Goal: Information Seeking & Learning: Learn about a topic

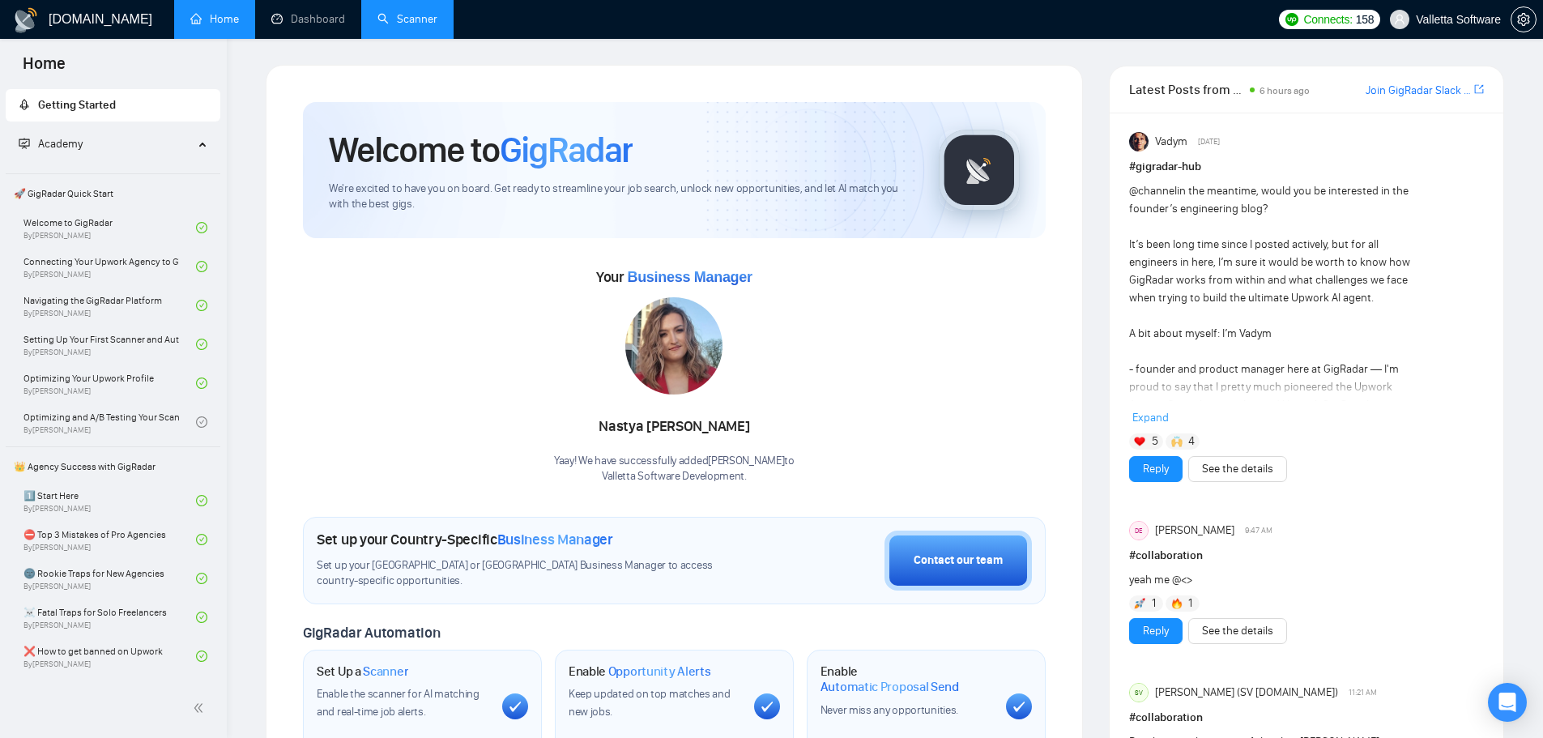
click at [397, 22] on link "Scanner" at bounding box center [408, 19] width 60 height 14
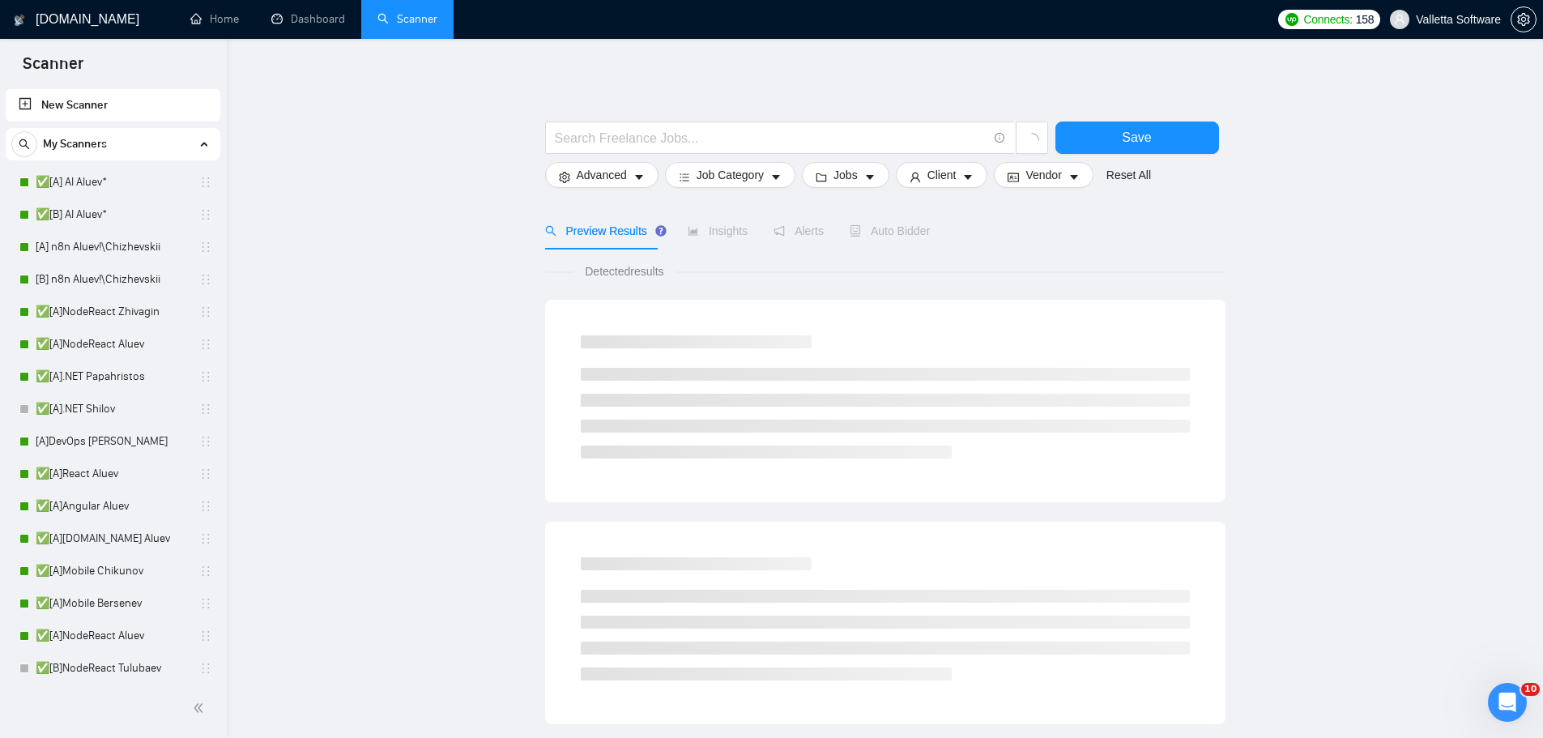
click at [732, 237] on span "Insights" at bounding box center [718, 230] width 60 height 13
click at [726, 233] on span "Insights" at bounding box center [718, 230] width 60 height 13
click at [51, 176] on link "✅[A] AI Aluev*" at bounding box center [113, 182] width 154 height 32
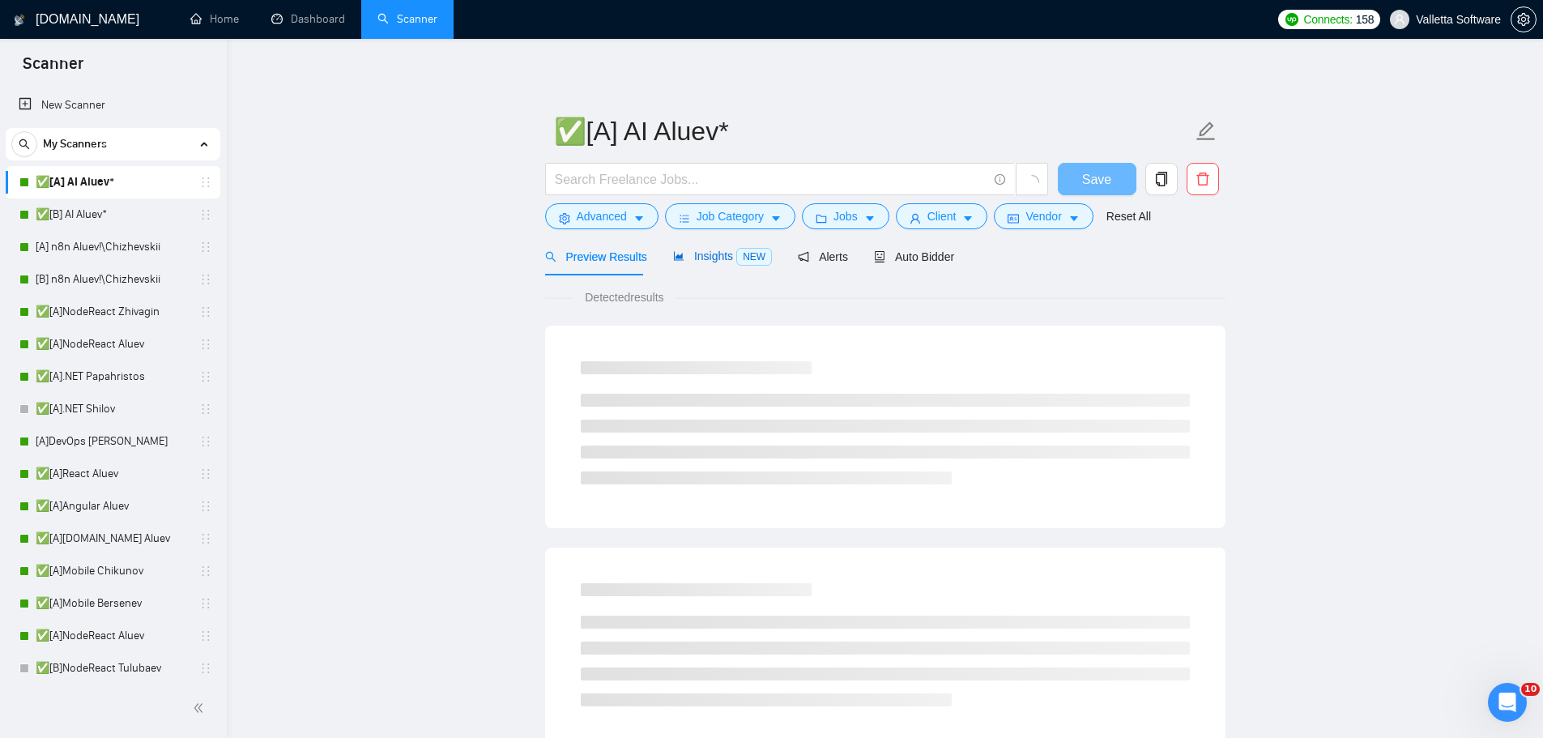
click at [716, 261] on span "Insights NEW" at bounding box center [722, 256] width 99 height 13
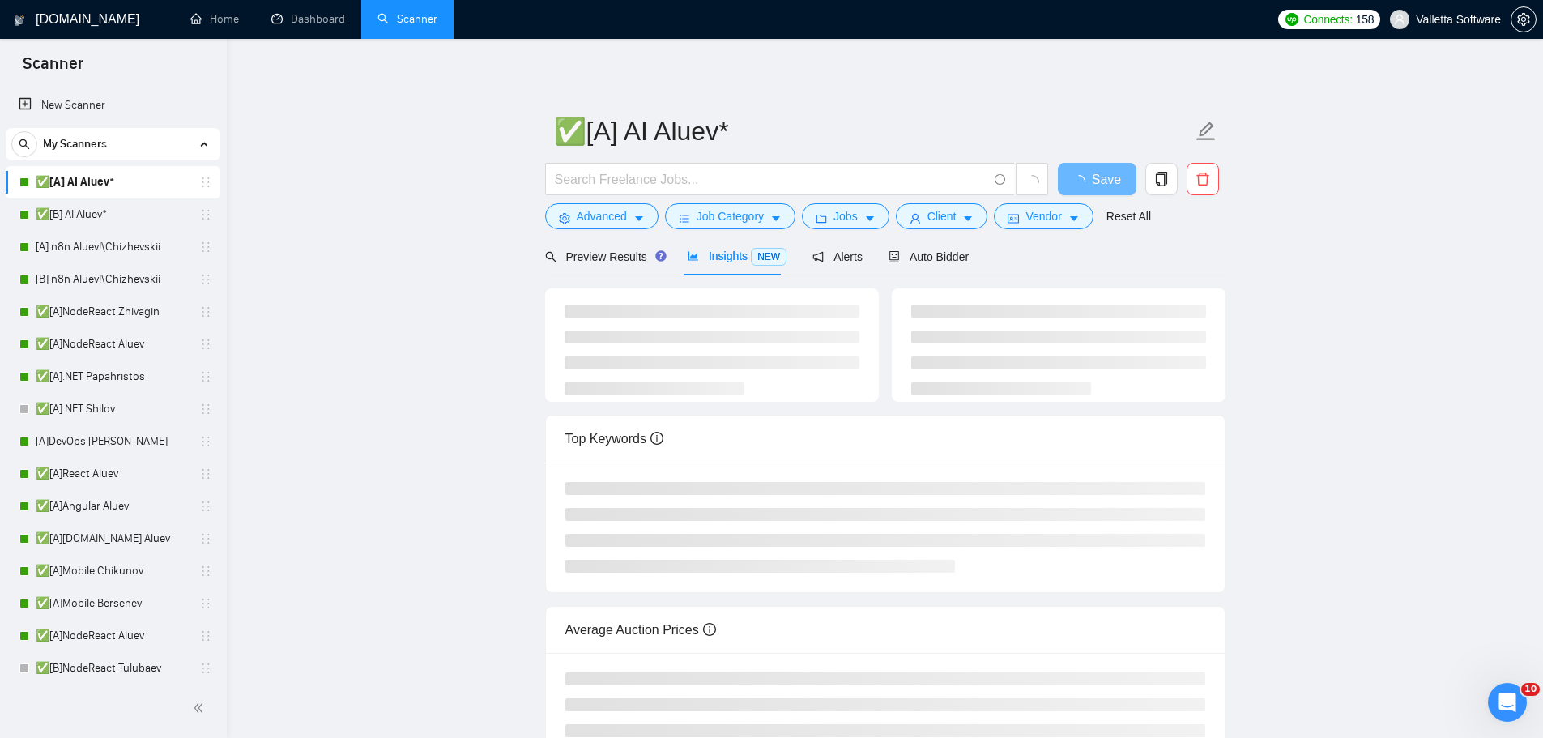
click at [1406, 440] on main "✅[A] AI Aluev* Save Advanced Job Category Jobs Client Vendor Reset All Preview …" at bounding box center [885, 424] width 1265 height 719
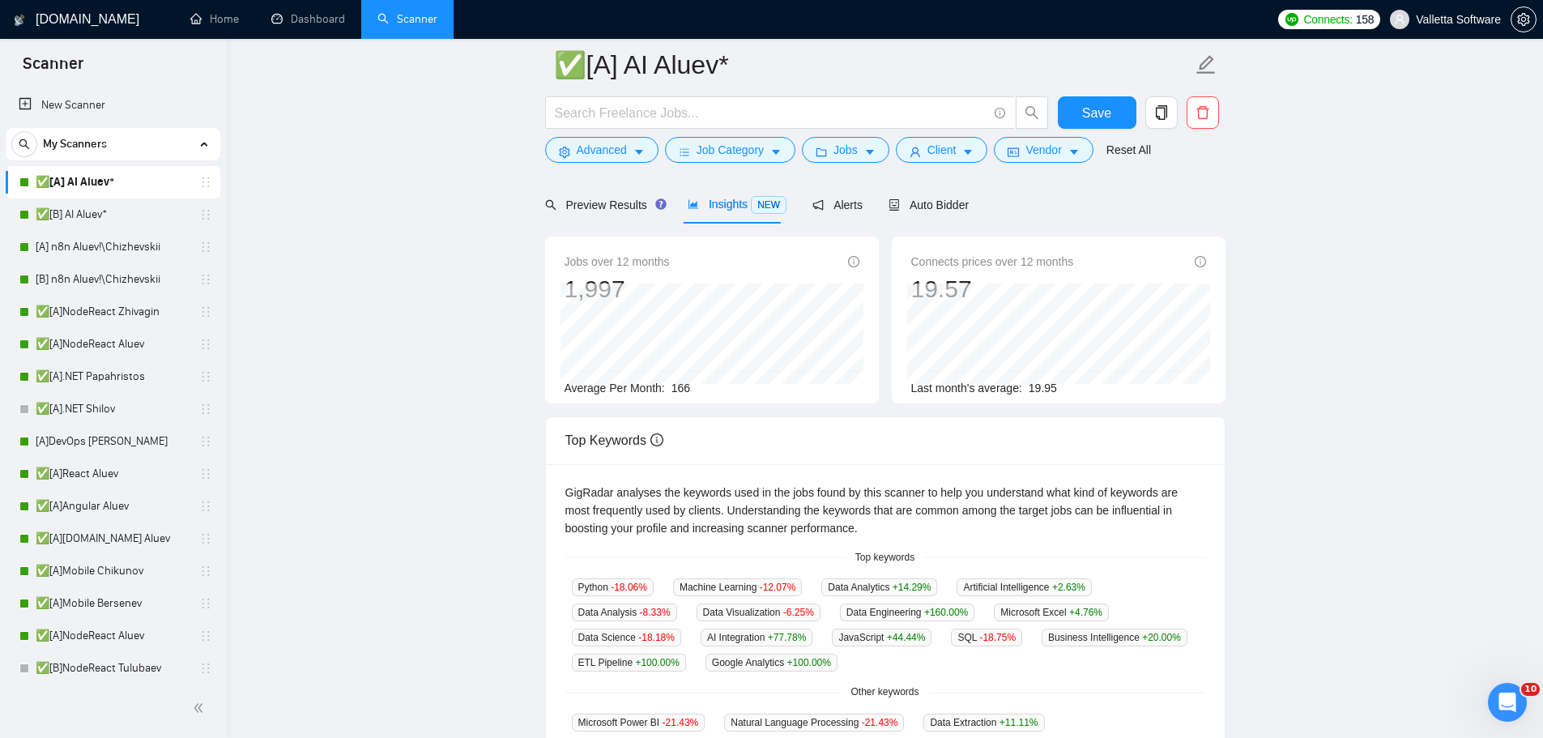
scroll to position [243, 0]
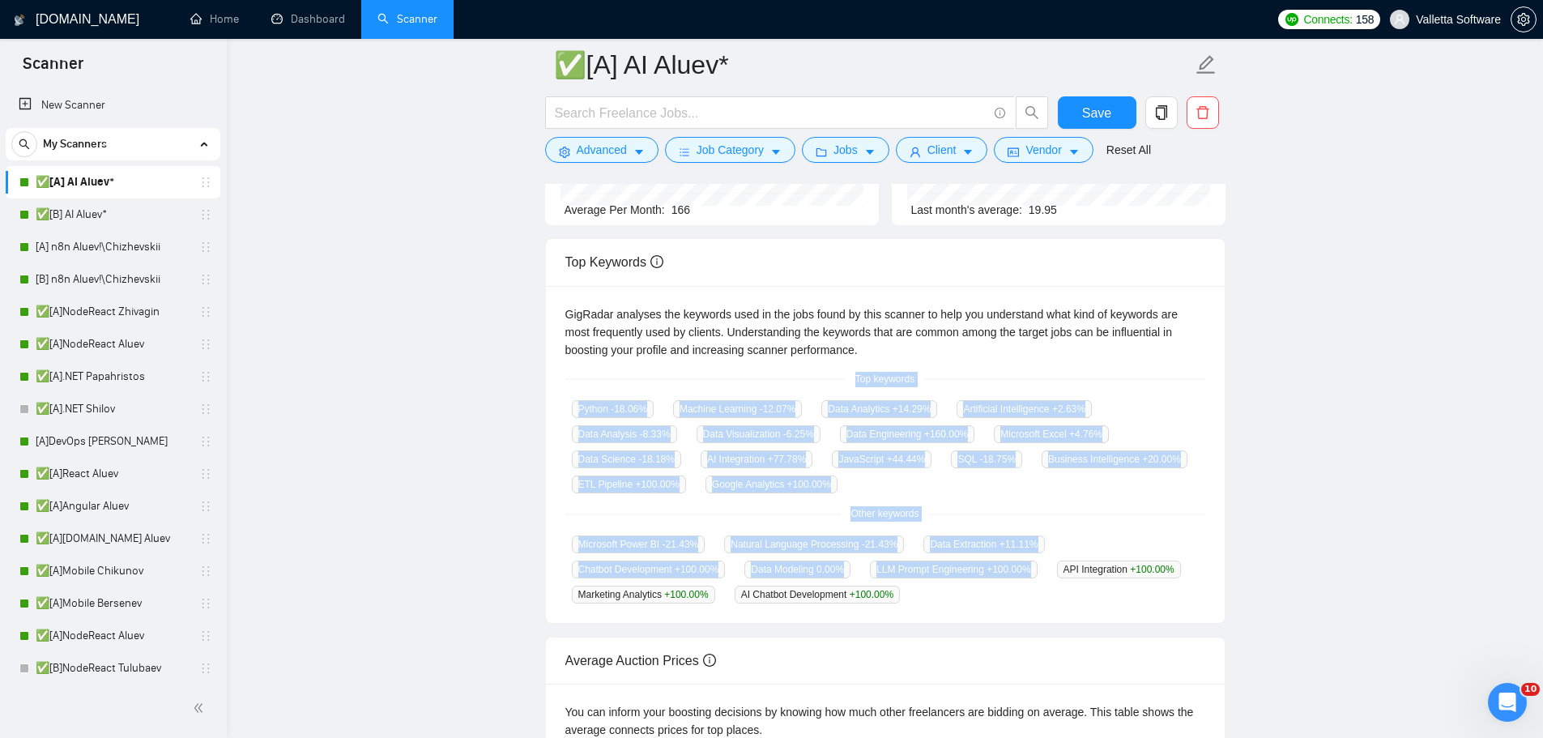
drag, startPoint x: 850, startPoint y: 382, endPoint x: 949, endPoint y: 586, distance: 226.4
click at [949, 586] on div "GigRadar analyses the keywords used in the jobs found by this scanner to help y…" at bounding box center [885, 455] width 679 height 338
drag, startPoint x: 894, startPoint y: 551, endPoint x: 854, endPoint y: 384, distance: 171.5
click at [854, 384] on div "GigRadar analyses the keywords used in the jobs found by this scanner to help y…" at bounding box center [885, 455] width 679 height 338
copy div "Top keywords Python -18.06 % Machine Learning -12.07 % Data Analytics +14.29 % …"
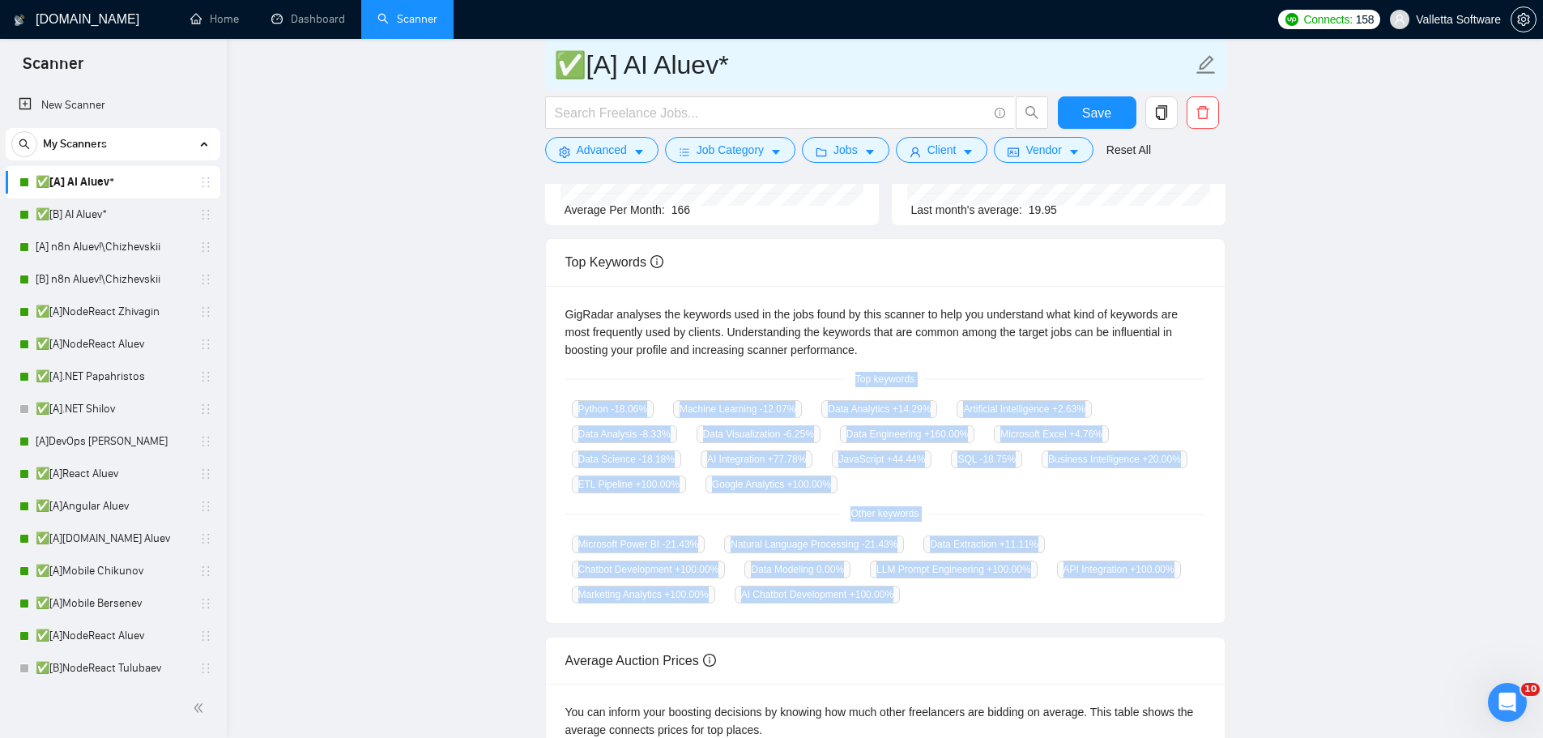
copy div "Top keywords Python -18.06 % Machine Learning -12.07 % Data Analytics +14.29 % …"
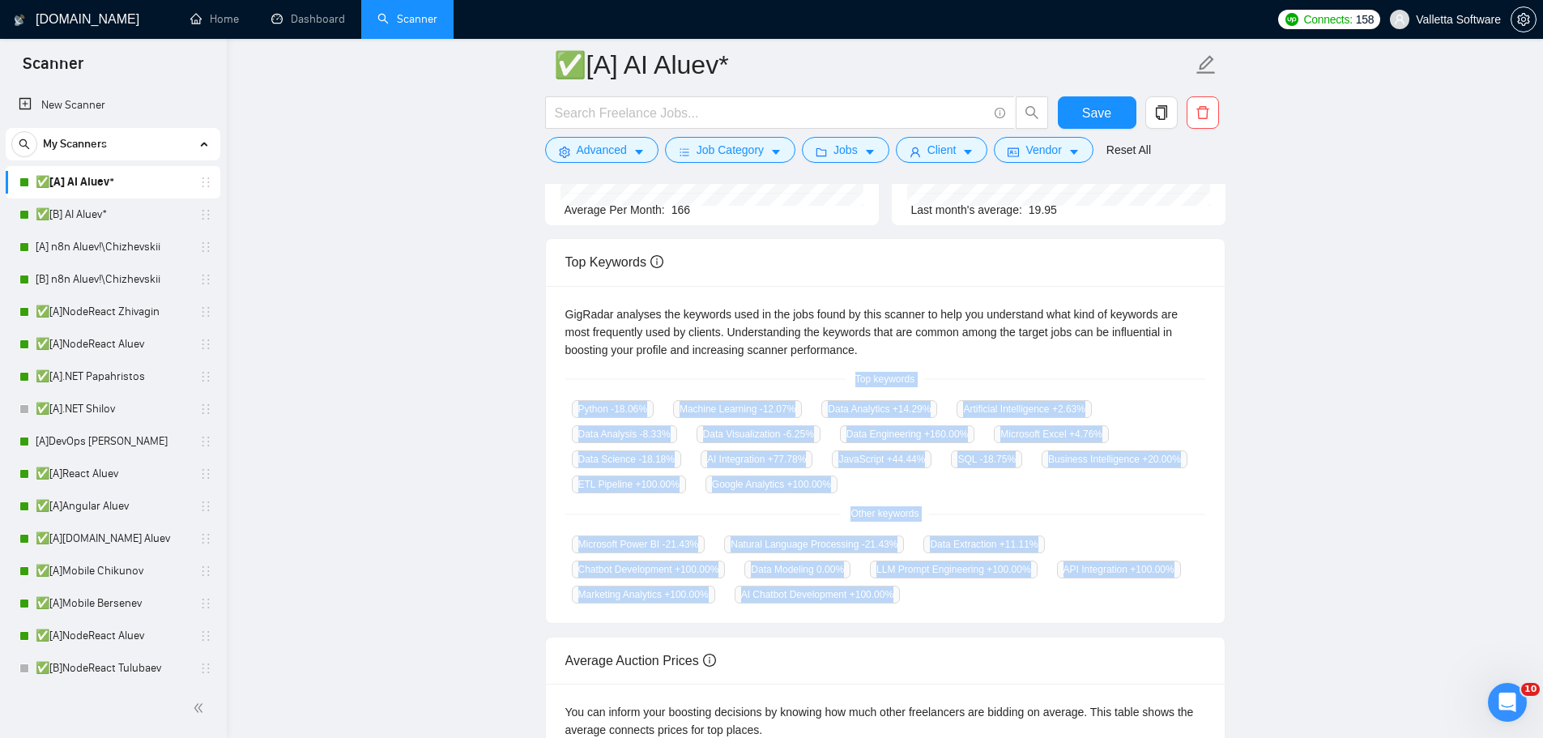
copy div "Top keywords Python -18.06 % Machine Learning -12.07 % Data Analytics +14.29 % …"
drag, startPoint x: 1469, startPoint y: 404, endPoint x: 1415, endPoint y: 390, distance: 55.2
click at [1469, 403] on main "✅[A] AI Aluev* Save Advanced Job Category Jobs Client Vendor Reset All Preview …" at bounding box center [885, 384] width 1265 height 1124
click at [76, 435] on link "[A]DevOps [PERSON_NAME]" at bounding box center [113, 441] width 154 height 32
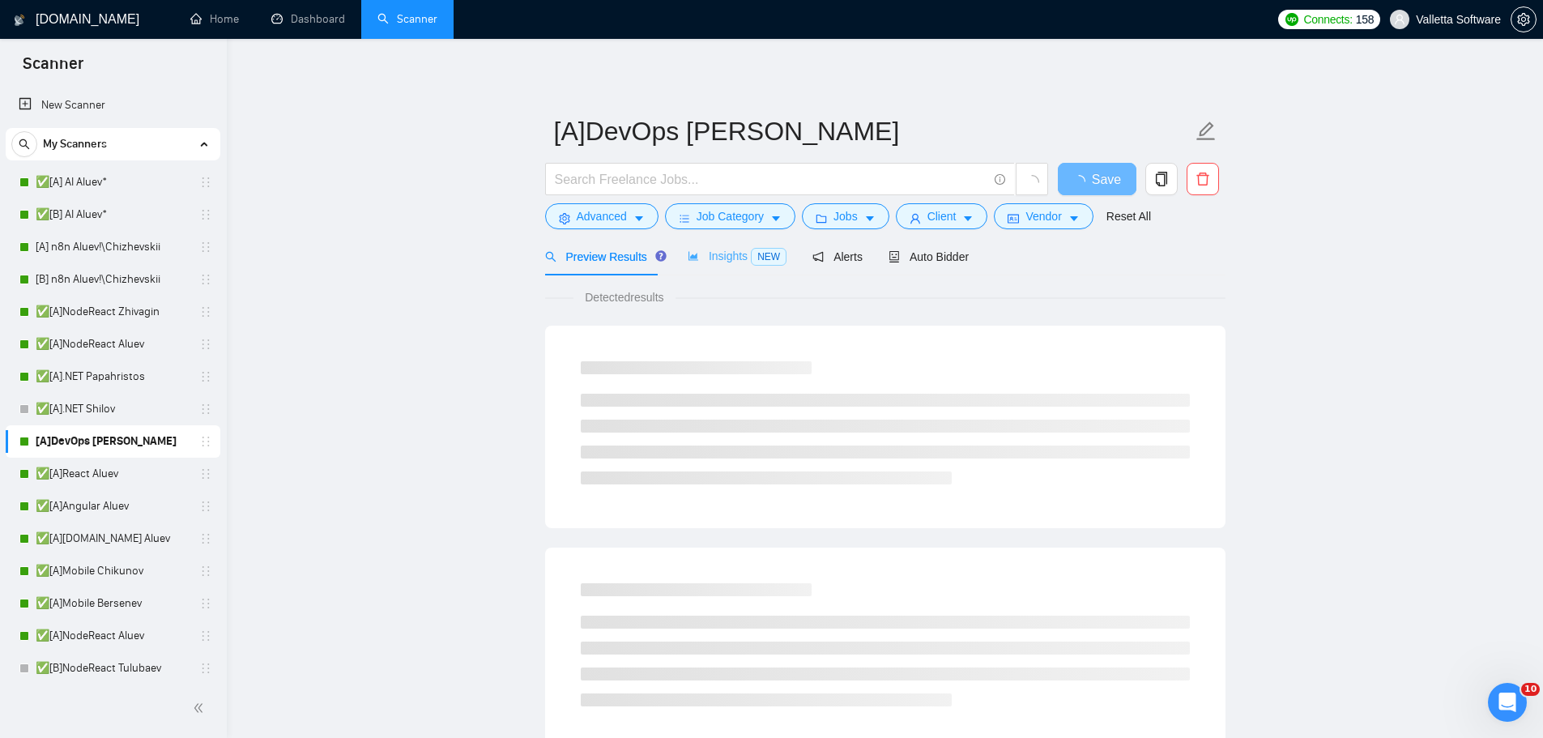
click at [736, 267] on div "Insights NEW" at bounding box center [737, 256] width 99 height 38
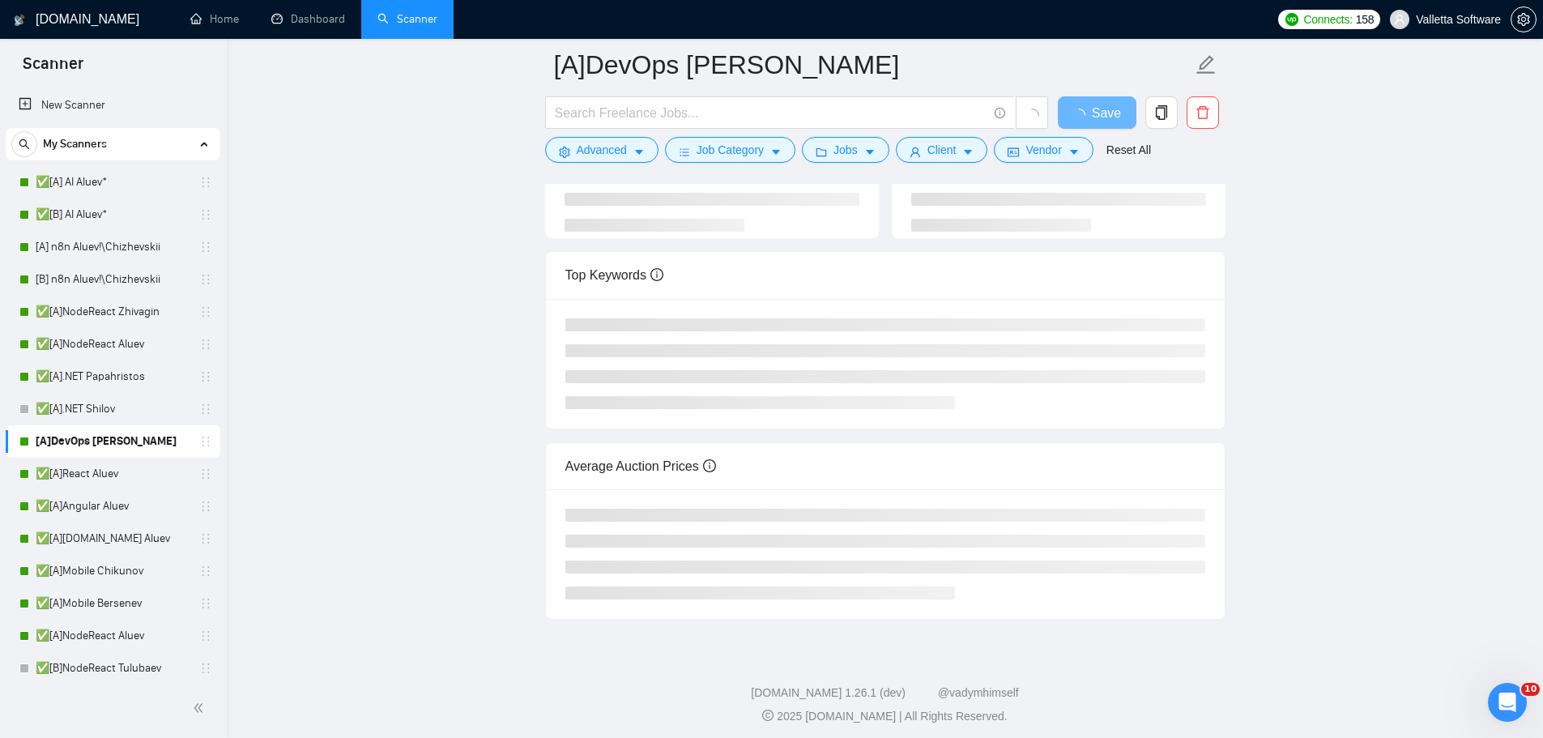
scroll to position [182, 0]
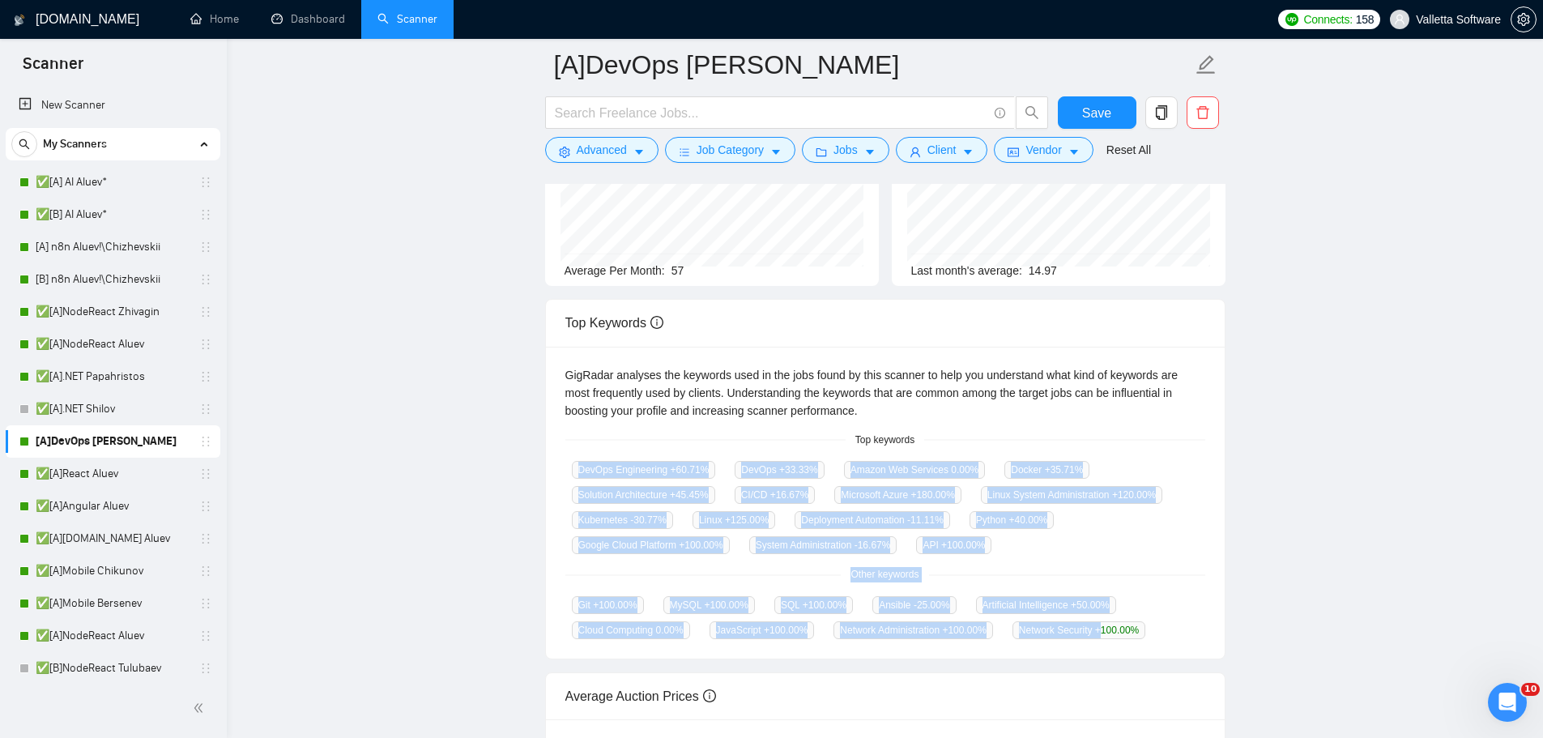
drag, startPoint x: 840, startPoint y: 447, endPoint x: 1096, endPoint y: 618, distance: 307.8
click at [1096, 618] on div "GigRadar analyses the keywords used in the jobs found by this scanner to help y…" at bounding box center [885, 503] width 679 height 313
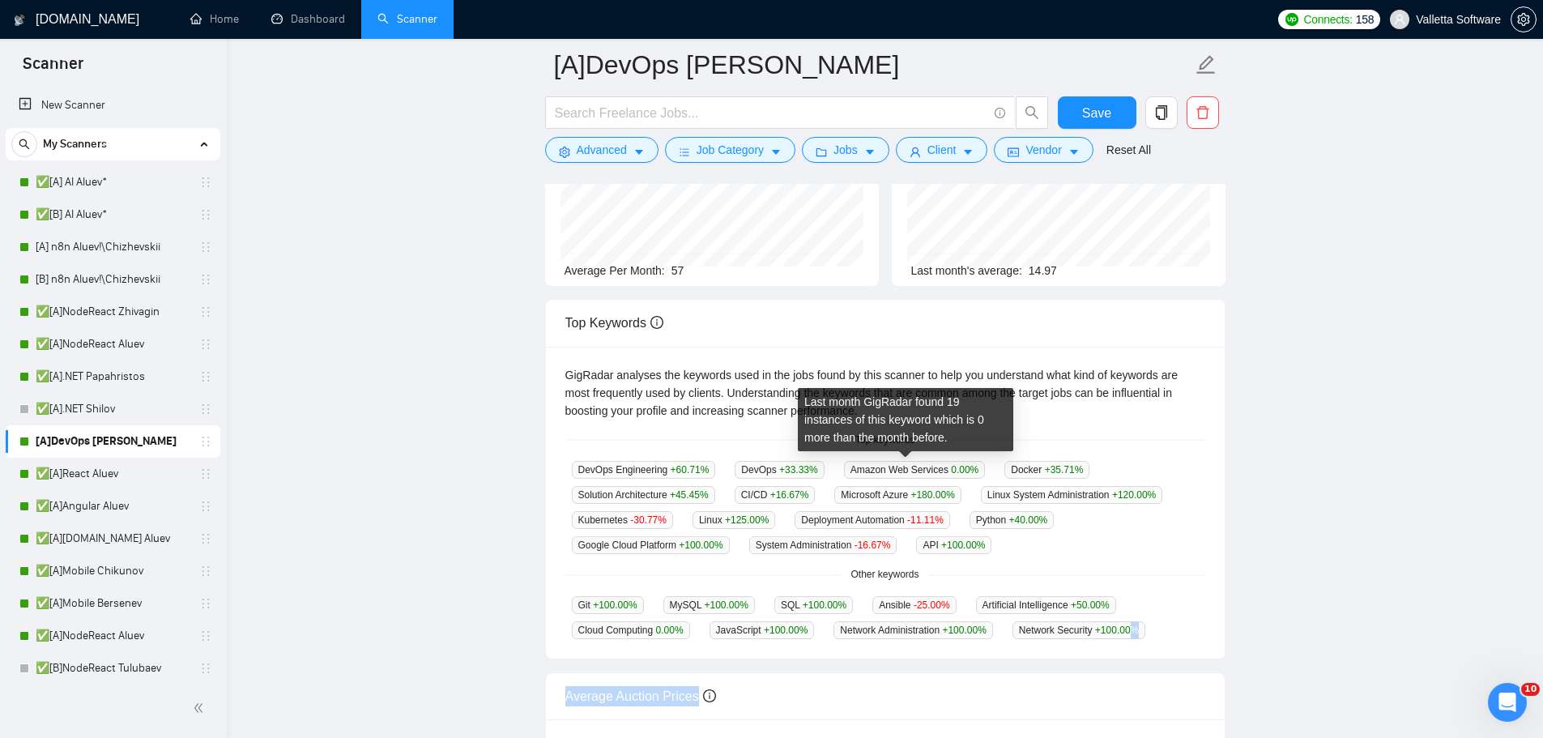
drag, startPoint x: 1128, startPoint y: 625, endPoint x: 845, endPoint y: 430, distance: 343.8
click at [849, 435] on body "Scanner New Scanner My Scanners ✅[A] AI Aluev* ✅[B] AI Aluev* [A] n8n Aluev!\Ch…" at bounding box center [771, 187] width 1543 height 738
click at [796, 427] on div "GigRadar analyses the keywords used in the jobs found by this scanner to help y…" at bounding box center [885, 503] width 679 height 313
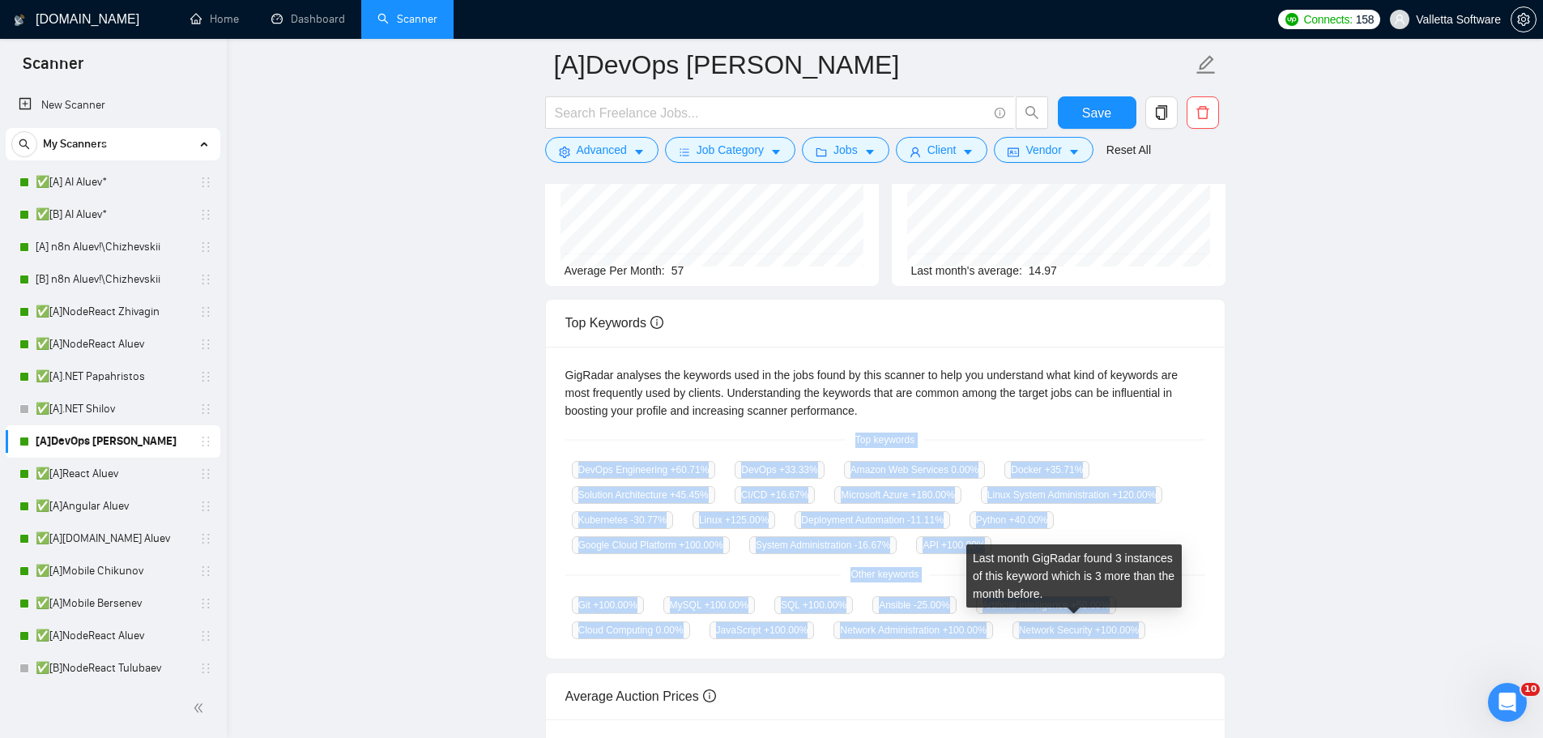
drag, startPoint x: 869, startPoint y: 437, endPoint x: 1137, endPoint y: 624, distance: 325.9
click at [1137, 624] on div "GigRadar analyses the keywords used in the jobs found by this scanner to help y…" at bounding box center [885, 503] width 679 height 313
copy div "Top keywords DevOps Engineering +60.71 % DevOps +33.33 % Amazon Web Services 0.…"
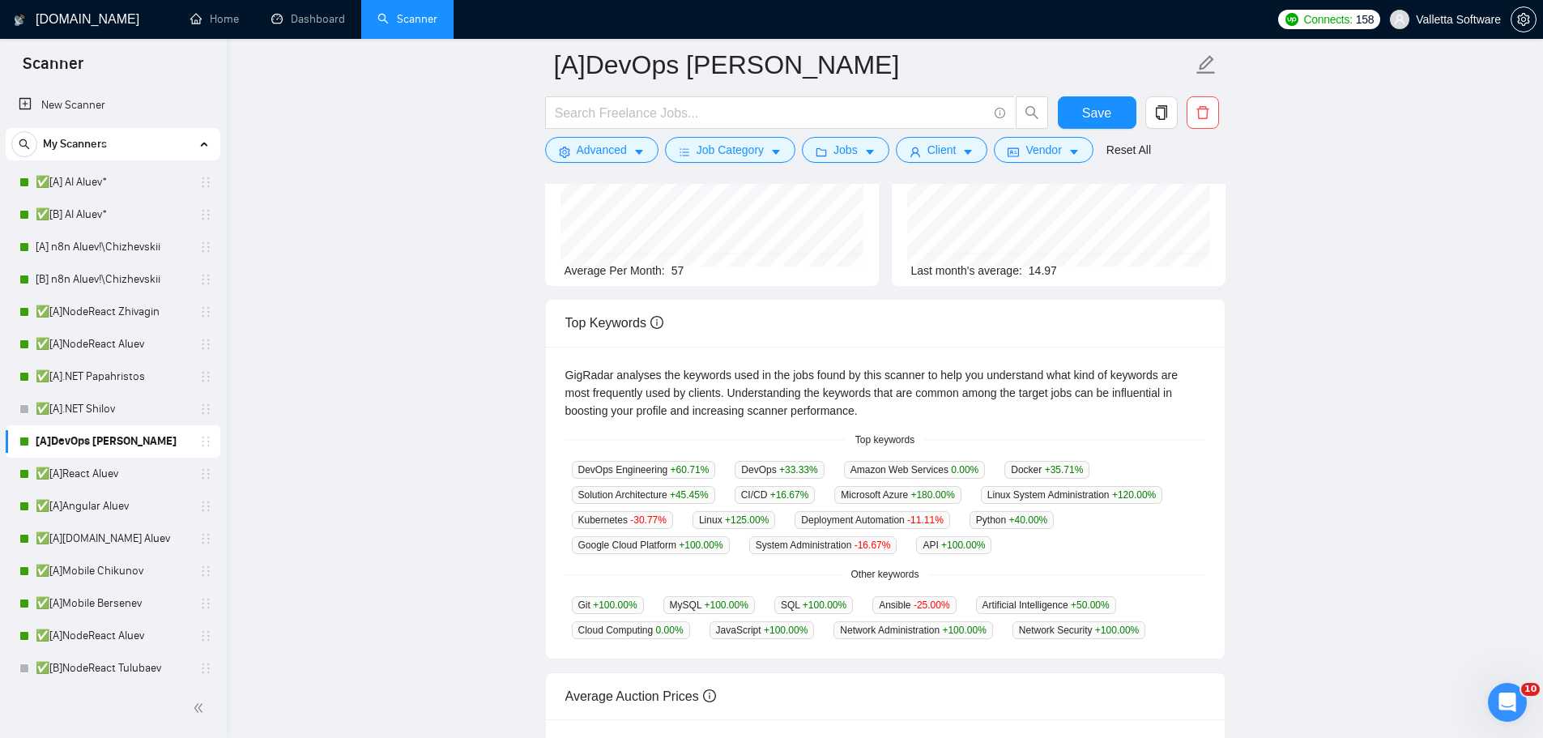
click at [336, 409] on main "[A]DevOps Shilov Save Advanced Job Category Jobs Client Vendor Reset All Previe…" at bounding box center [885, 432] width 1265 height 1099
drag, startPoint x: 96, startPoint y: 386, endPoint x: 137, endPoint y: 388, distance: 41.4
click at [96, 386] on link "✅[A].NET Papahristos" at bounding box center [113, 376] width 154 height 32
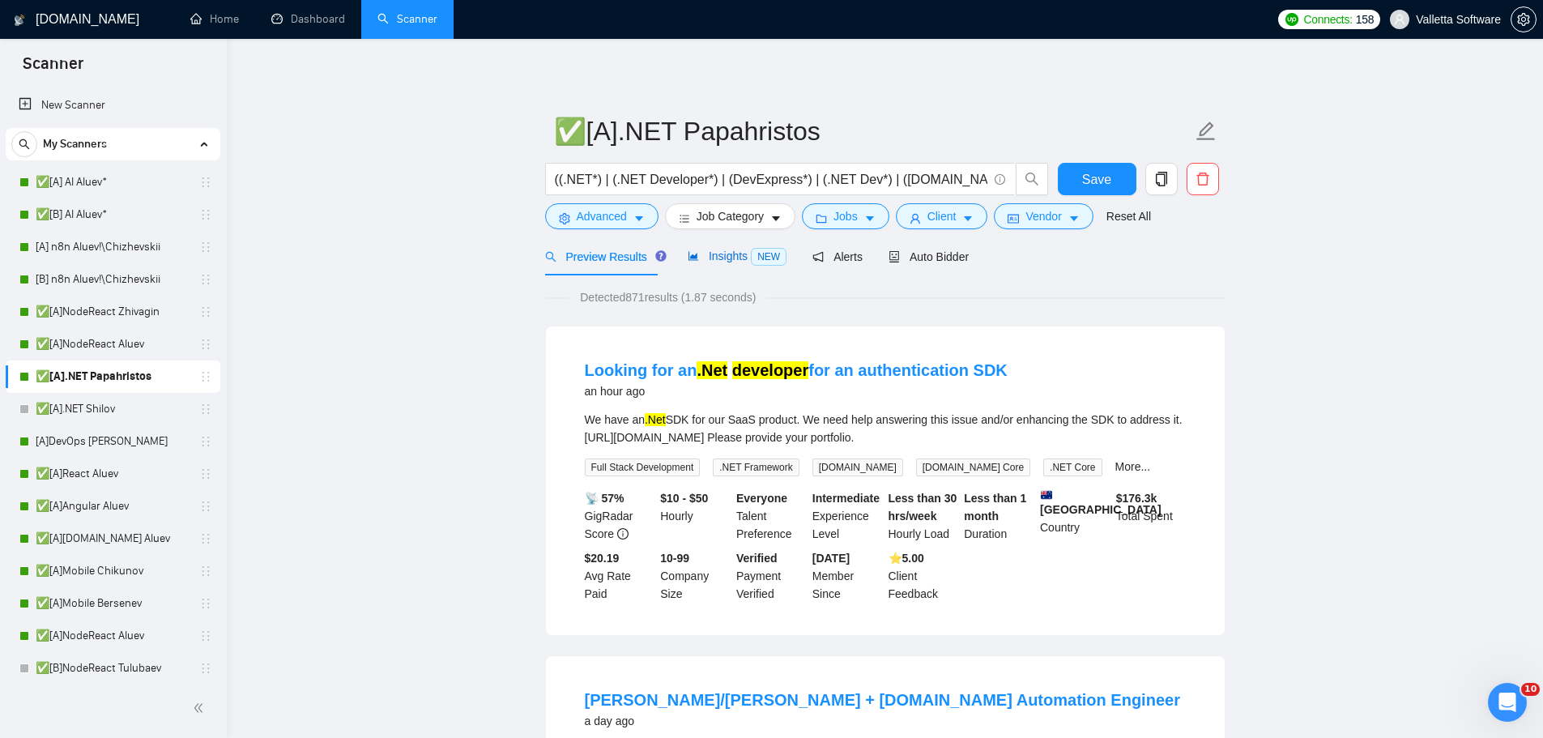
click at [706, 262] on span "Insights NEW" at bounding box center [737, 256] width 99 height 13
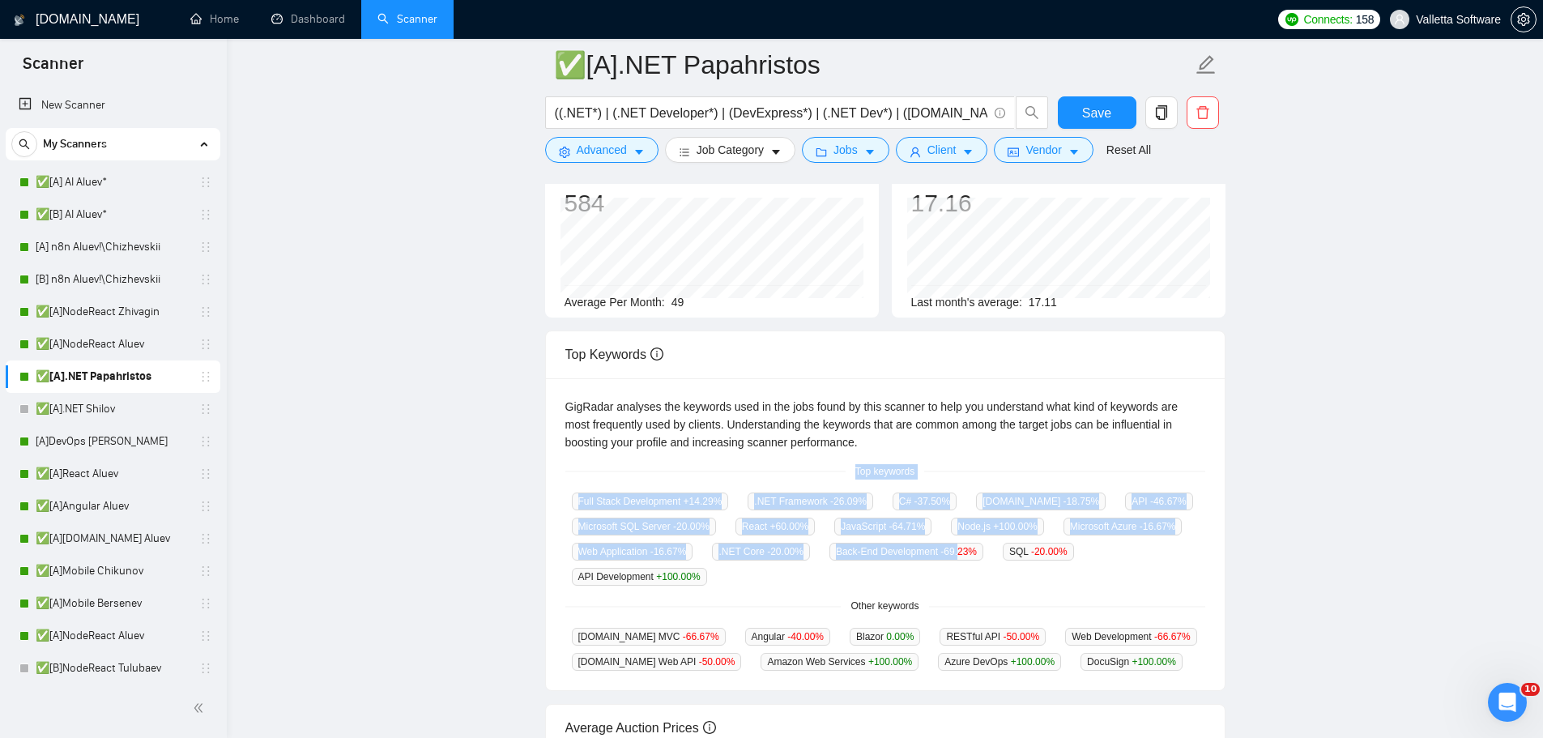
scroll to position [162, 0]
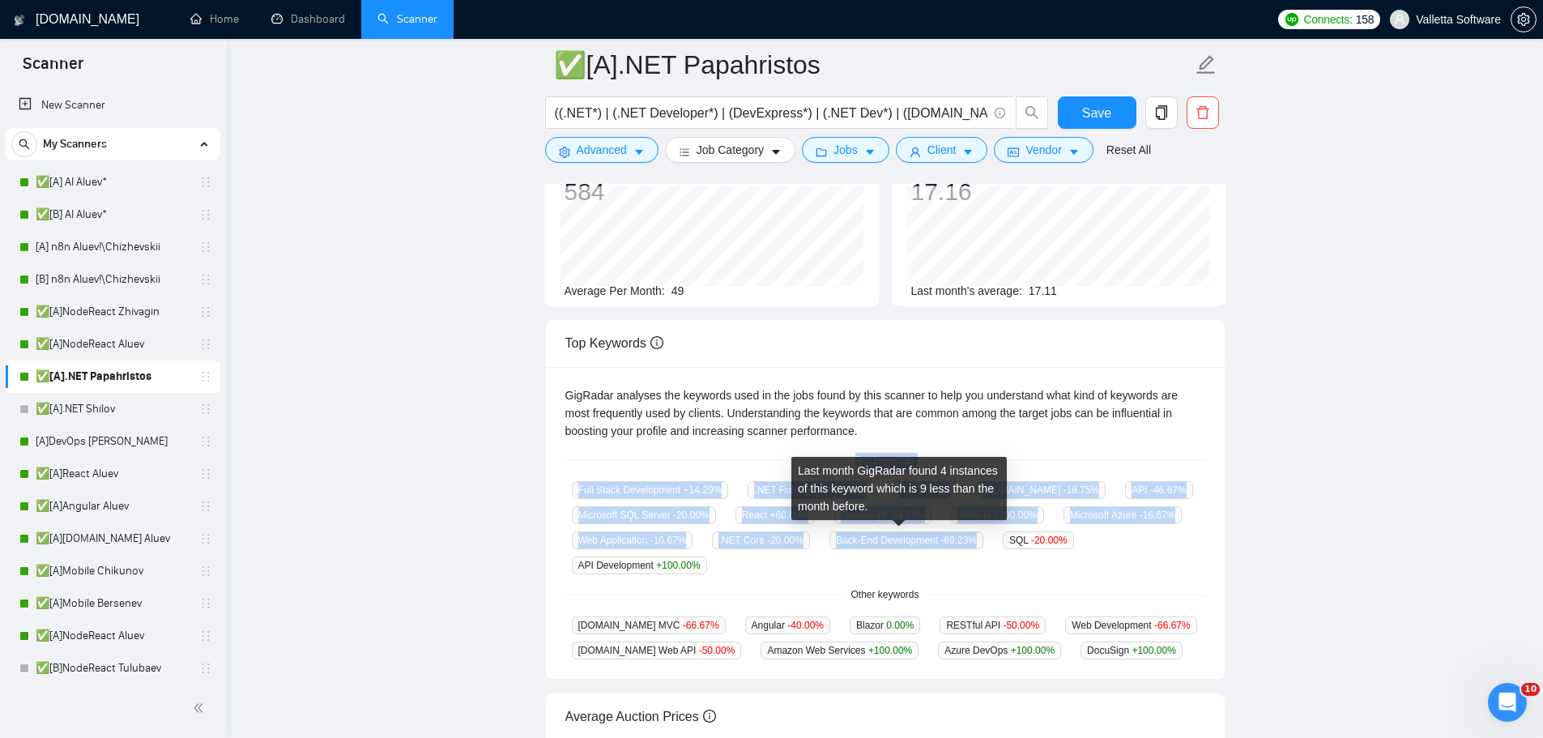
drag, startPoint x: 865, startPoint y: 529, endPoint x: 979, endPoint y: 552, distance: 115.7
click at [978, 551] on div "GigRadar analyses the keywords used in the jobs found by this scanner to help y…" at bounding box center [885, 523] width 679 height 313
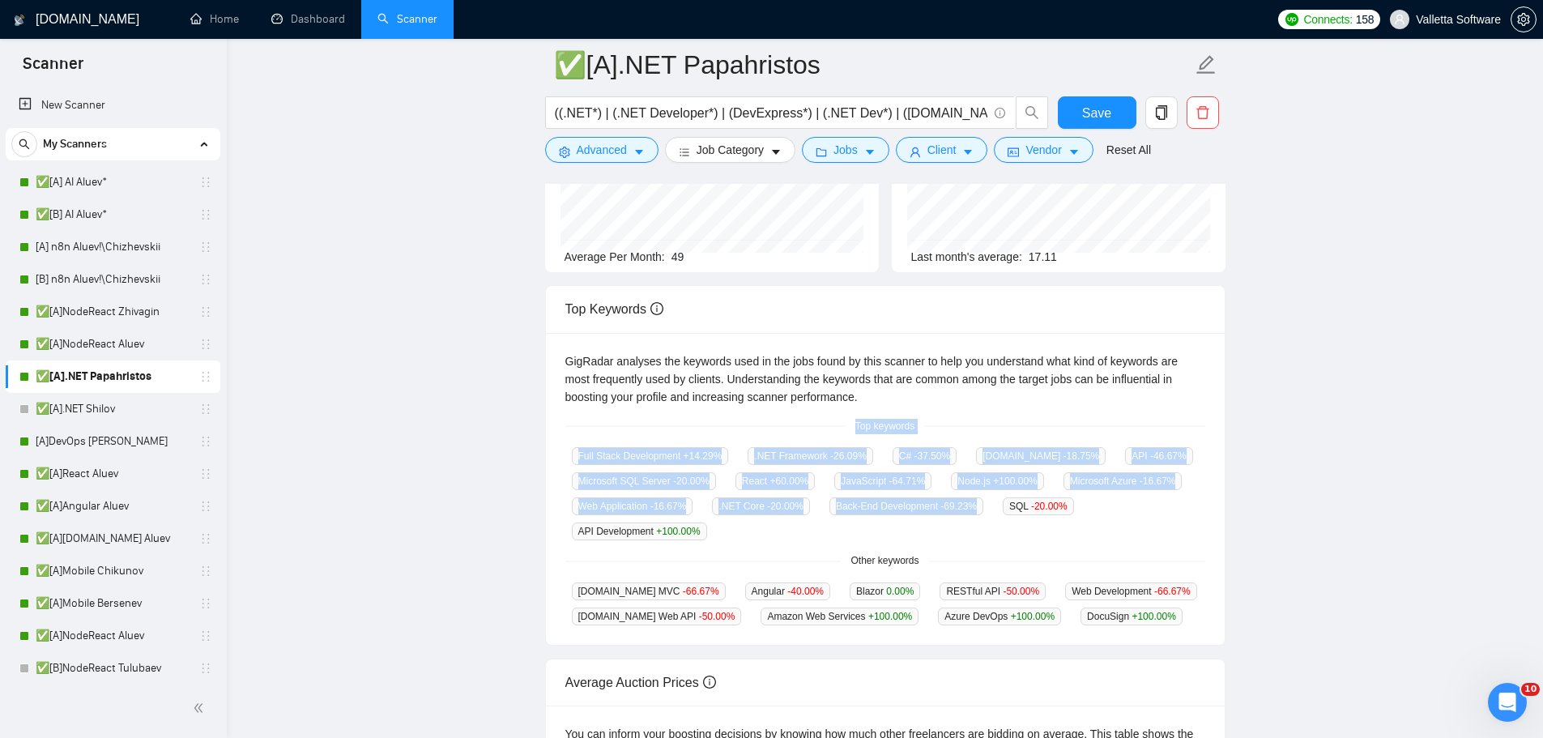
scroll to position [243, 0]
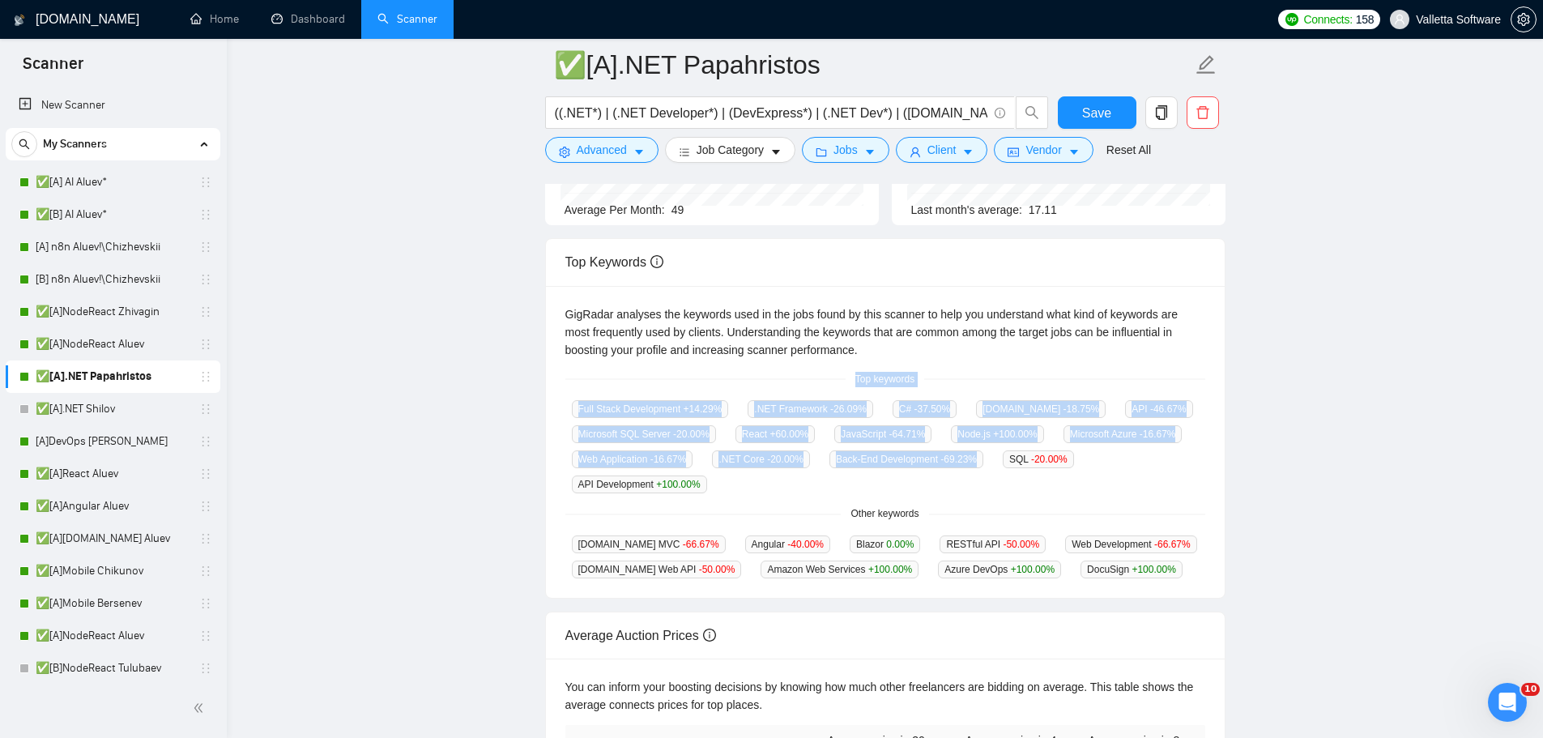
click at [859, 385] on span "Top keywords" at bounding box center [885, 379] width 79 height 15
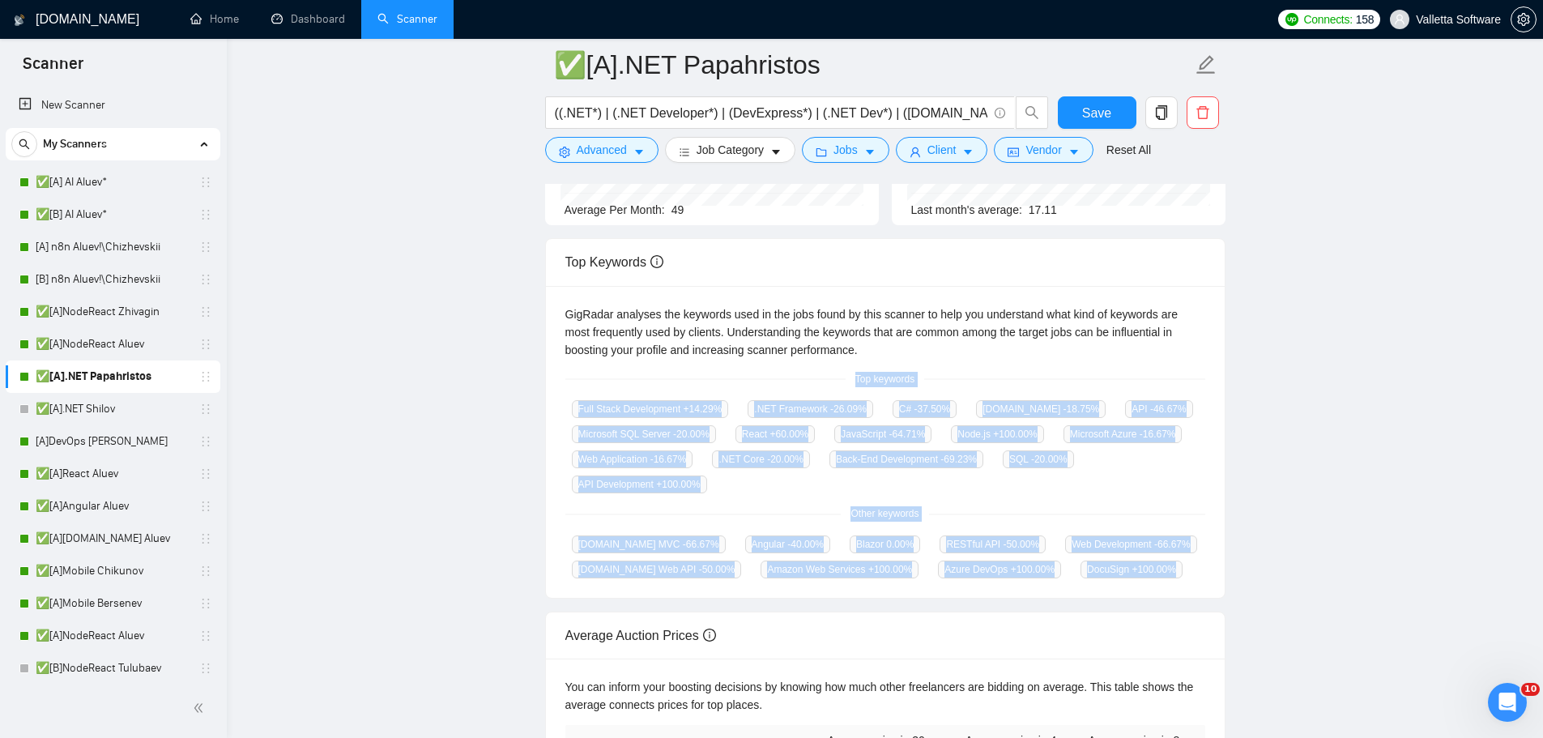
drag, startPoint x: 854, startPoint y: 369, endPoint x: 1128, endPoint y: 576, distance: 343.0
click at [1128, 576] on div "GigRadar analyses the keywords used in the jobs found by this scanner to help y…" at bounding box center [885, 442] width 679 height 313
copy div "Top keywords Full Stack Development +14.29 % .NET Framework -26.09 % C# -37.50 …"
